Goal: Information Seeking & Learning: Learn about a topic

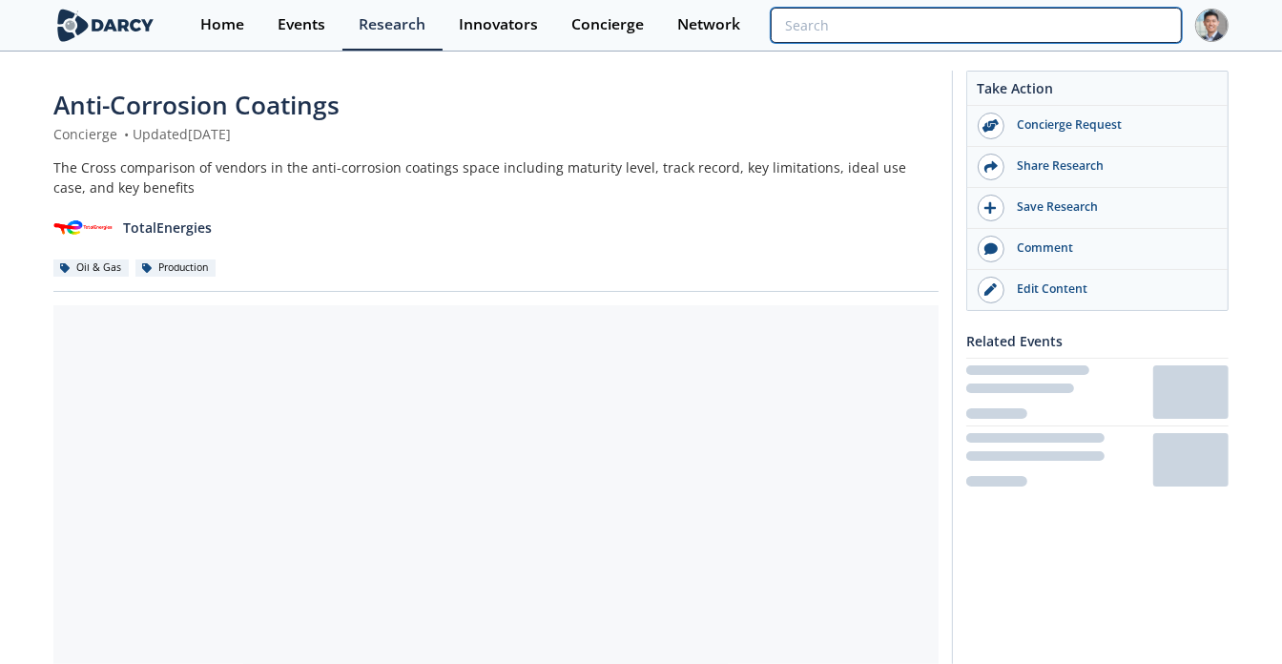
click at [1088, 22] on input "search" at bounding box center [976, 25] width 411 height 35
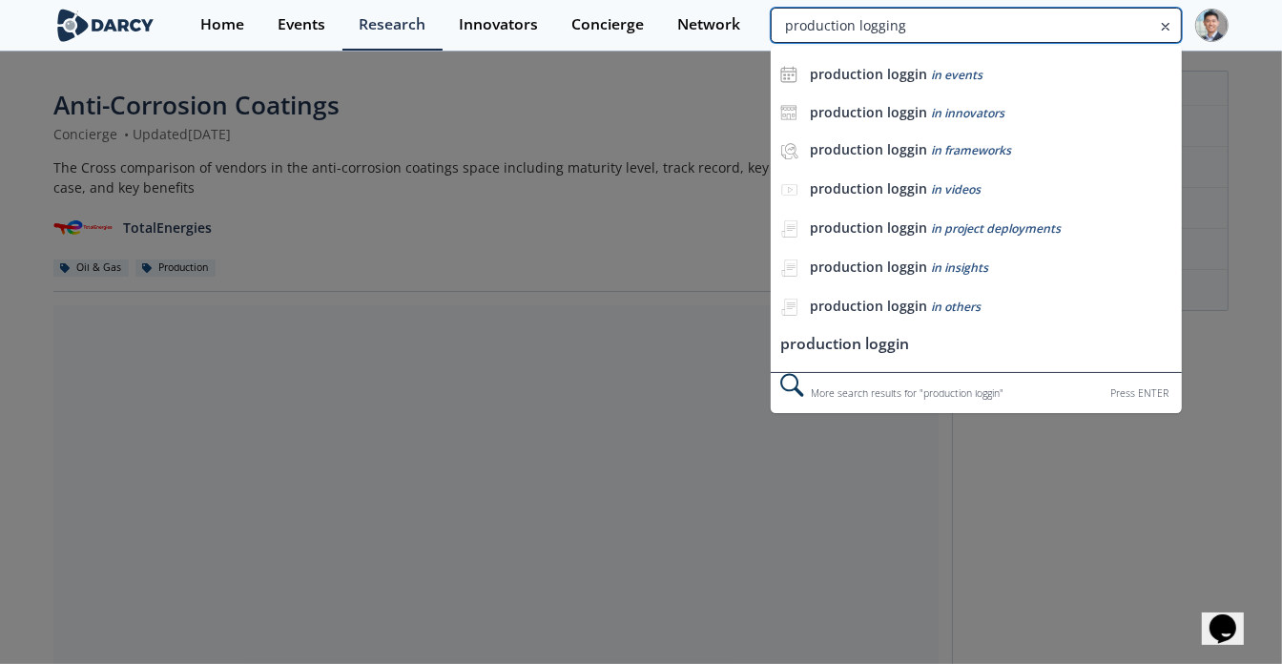
type input "production logging"
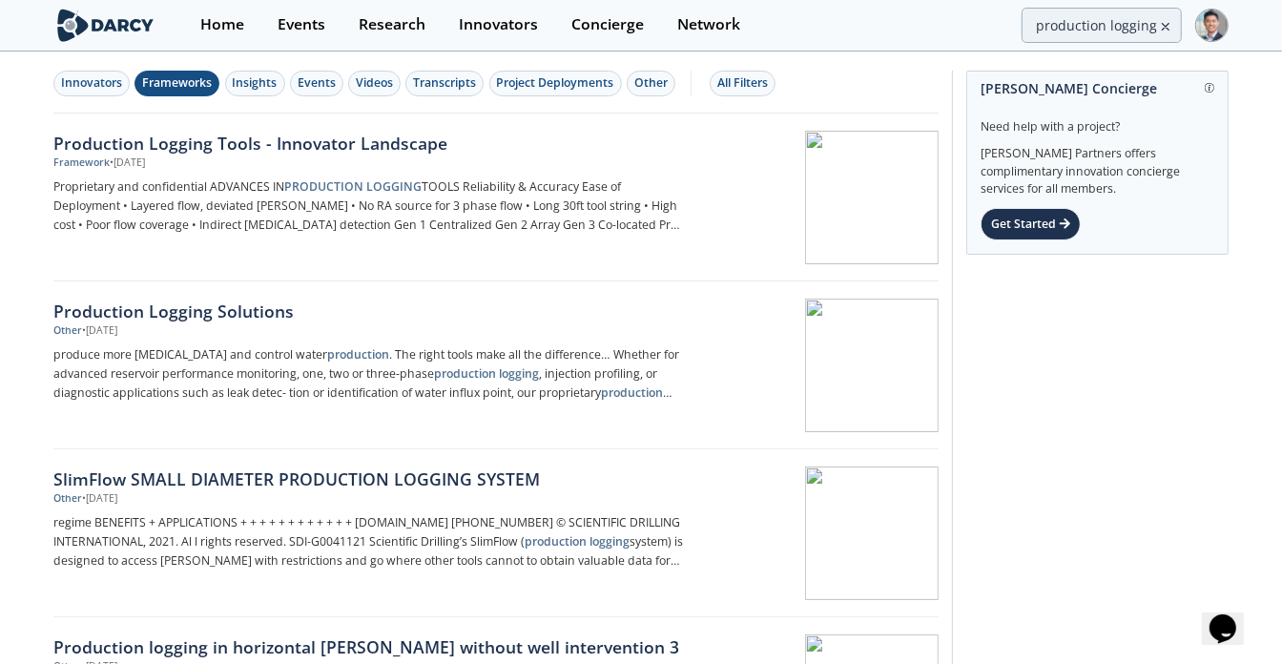
click at [175, 84] on div "Frameworks" at bounding box center [177, 82] width 70 height 17
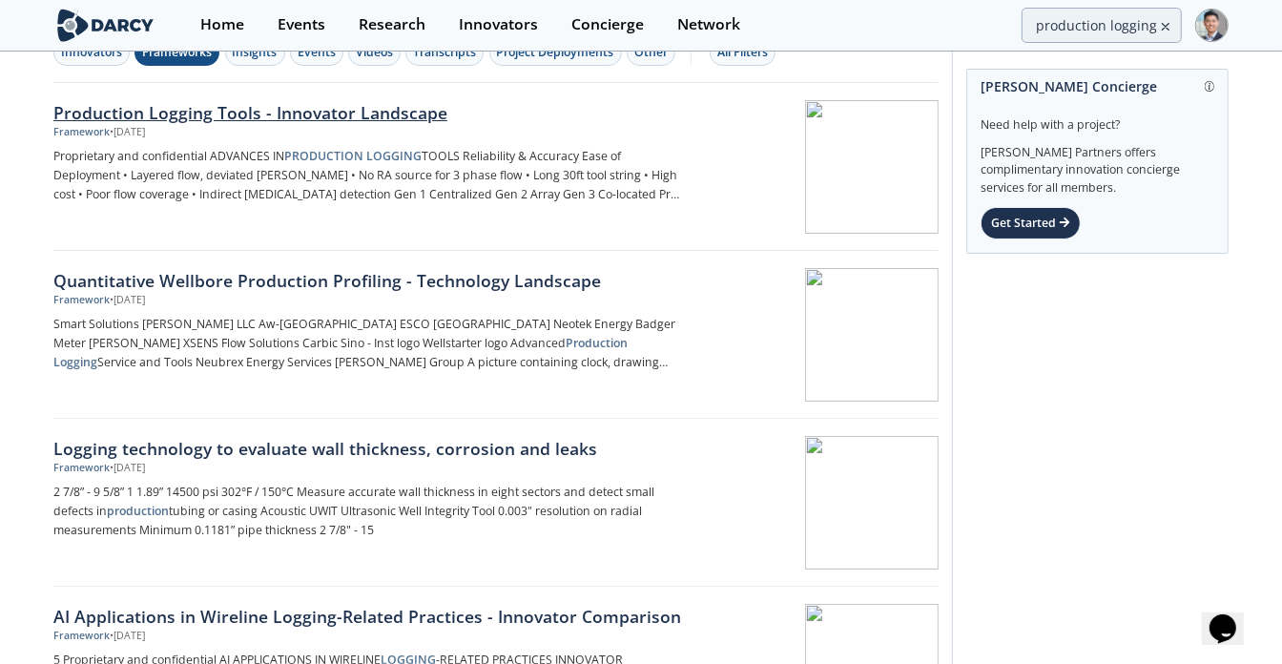
scroll to position [31, 0]
click at [315, 275] on div "Quantitative Wellbore Production Profiling - Technology Landscape" at bounding box center [369, 279] width 632 height 25
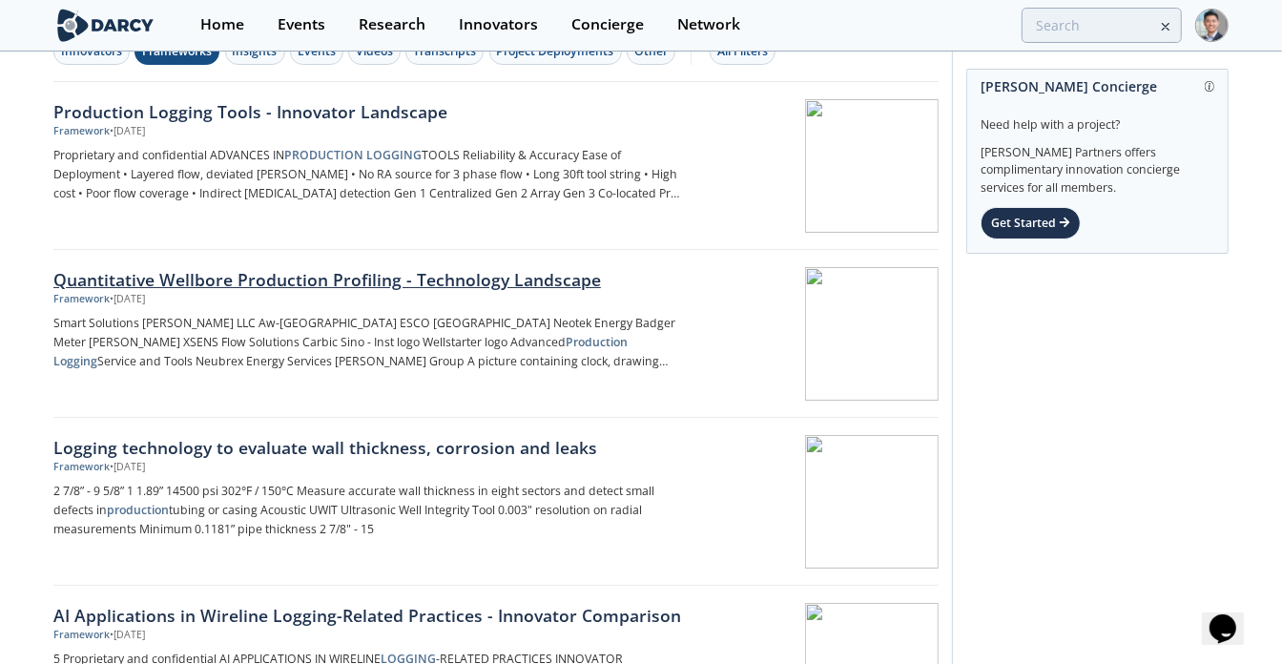
scroll to position [0, 0]
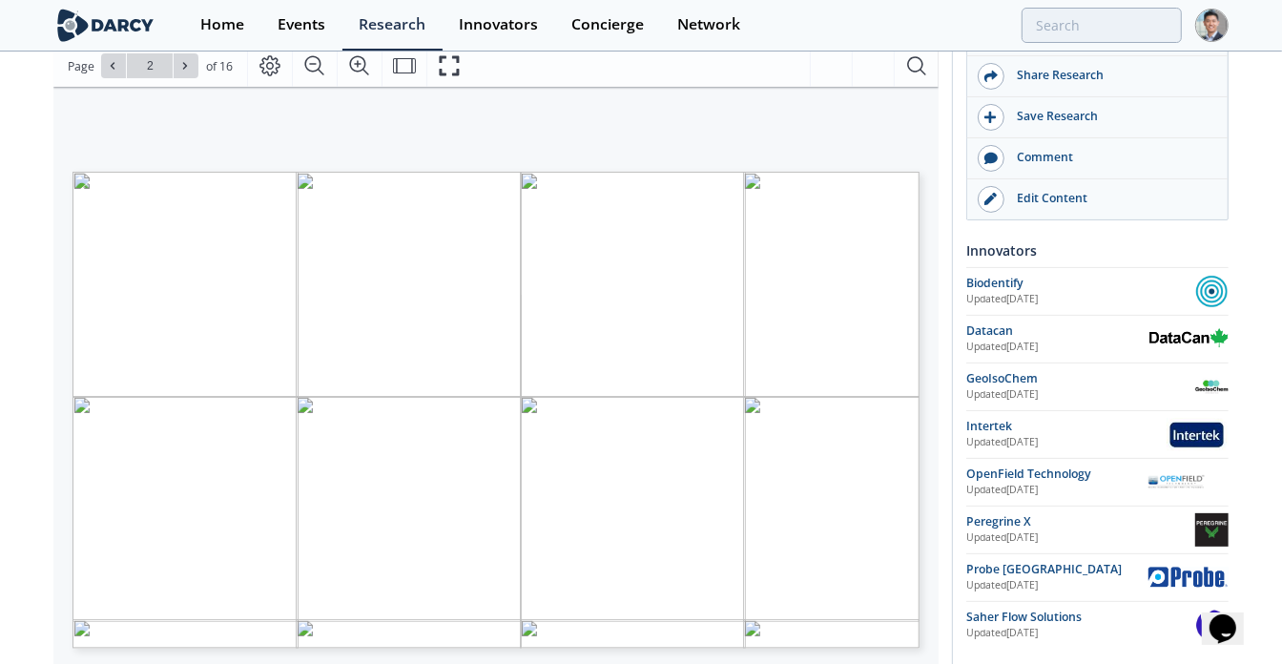
scroll to position [246, 0]
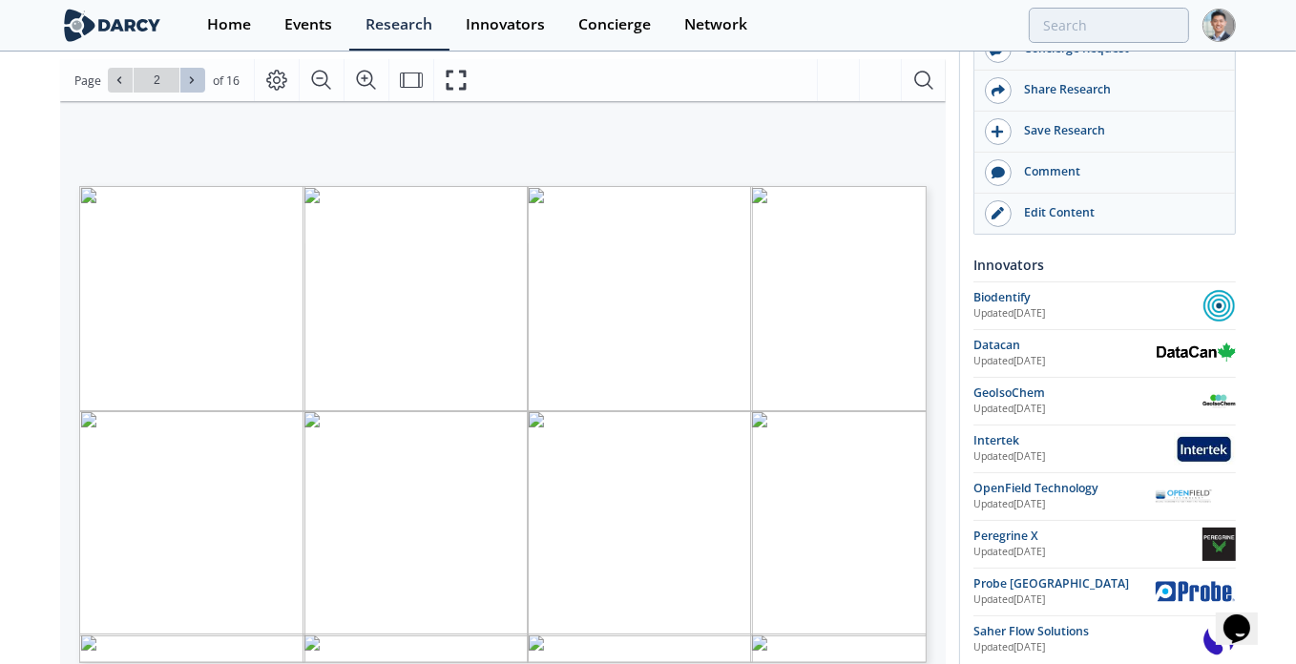
click at [192, 74] on icon at bounding box center [191, 79] width 11 height 11
type input "3"
click at [192, 74] on icon at bounding box center [191, 79] width 11 height 11
type input "4"
click at [192, 74] on icon at bounding box center [191, 79] width 11 height 11
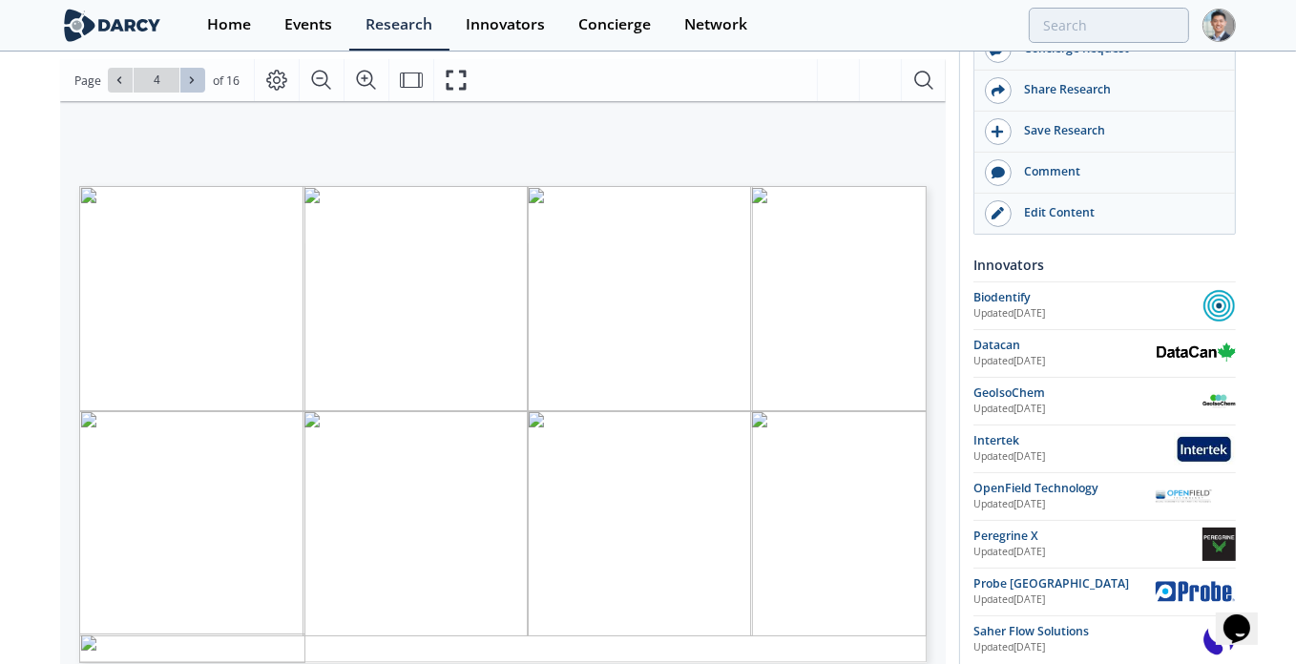
type input "5"
click at [192, 74] on icon at bounding box center [191, 79] width 11 height 11
type input "6"
click at [118, 81] on icon at bounding box center [119, 80] width 4 height 7
type input "5"
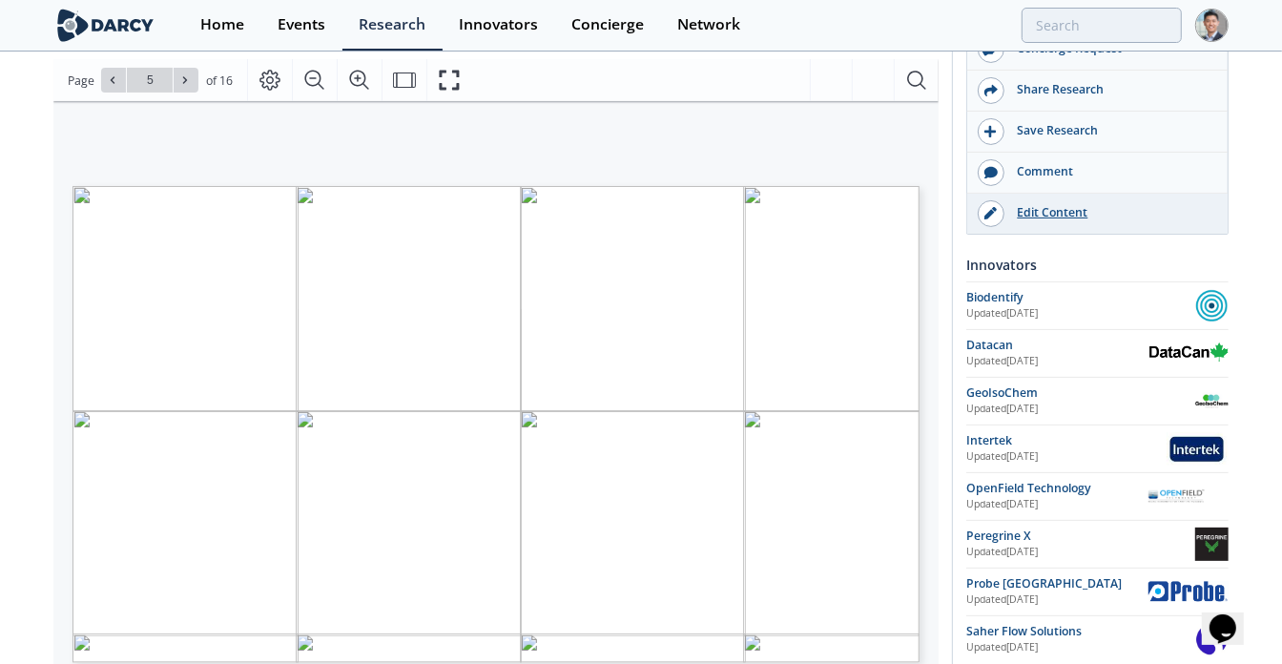
click at [1068, 210] on div "Edit Content" at bounding box center [1112, 212] width 214 height 17
